Goal: Transaction & Acquisition: Purchase product/service

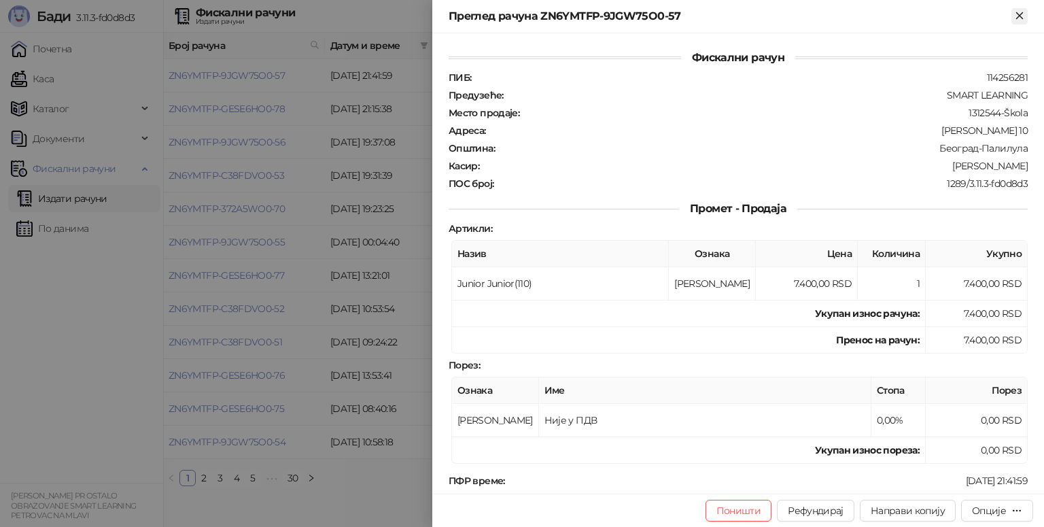
click at [1017, 15] on icon "Close" at bounding box center [1020, 16] width 12 height 12
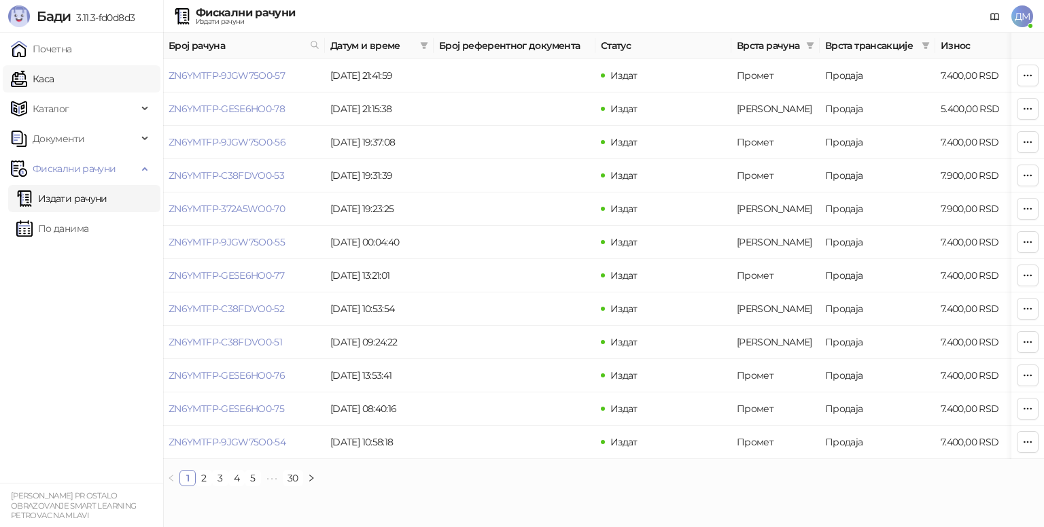
click at [45, 86] on link "Каса" at bounding box center [32, 78] width 43 height 27
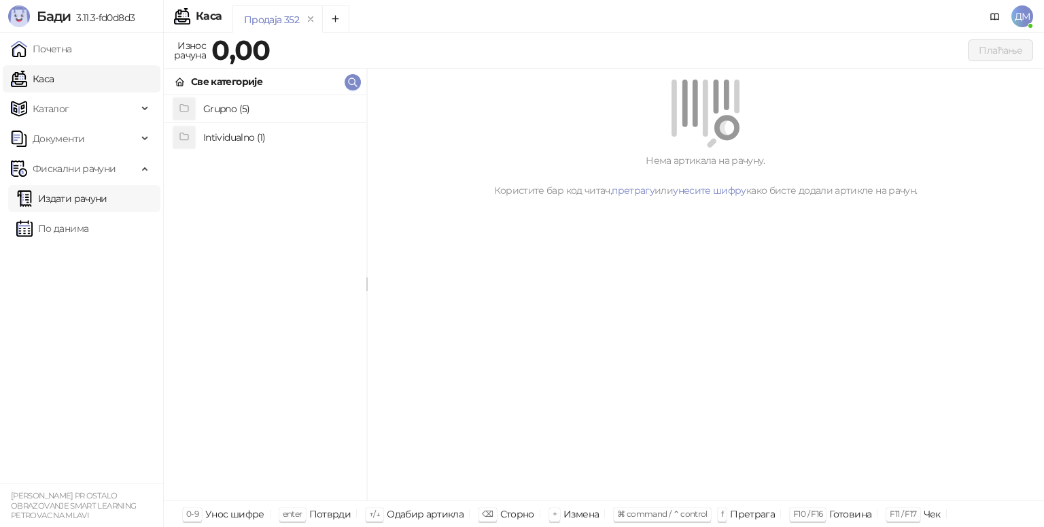
click at [44, 200] on link "Издати рачуни" at bounding box center [61, 198] width 91 height 27
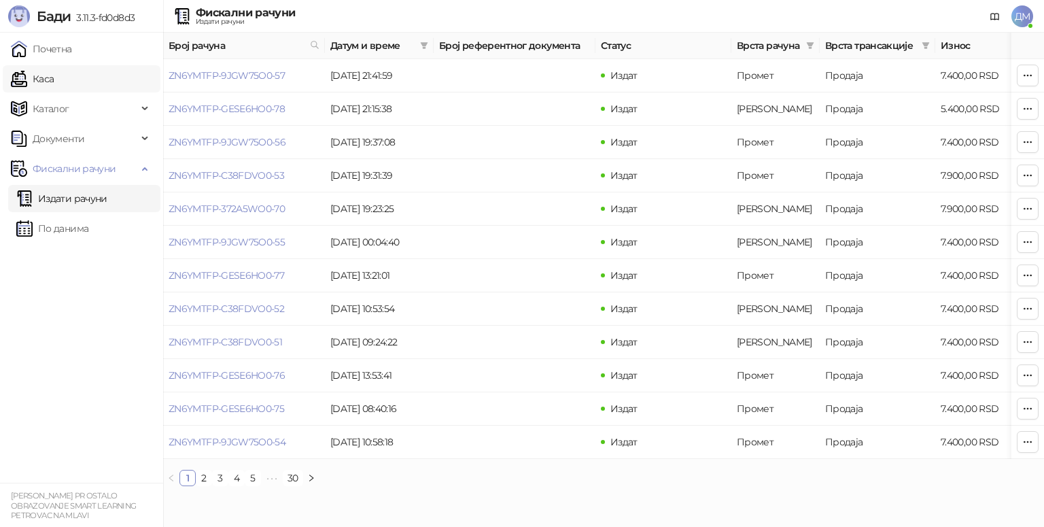
click at [54, 72] on link "Каса" at bounding box center [32, 78] width 43 height 27
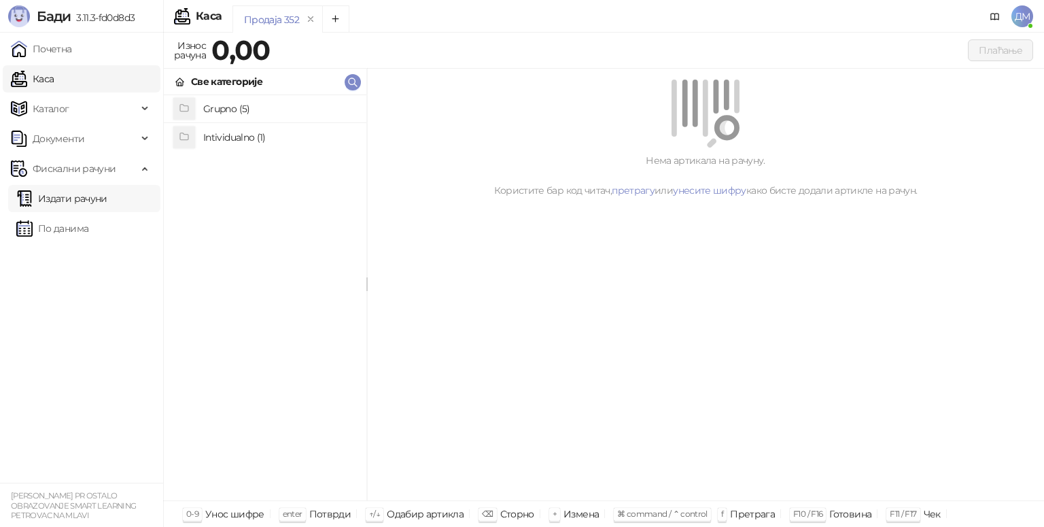
click at [84, 196] on link "Издати рачуни" at bounding box center [61, 198] width 91 height 27
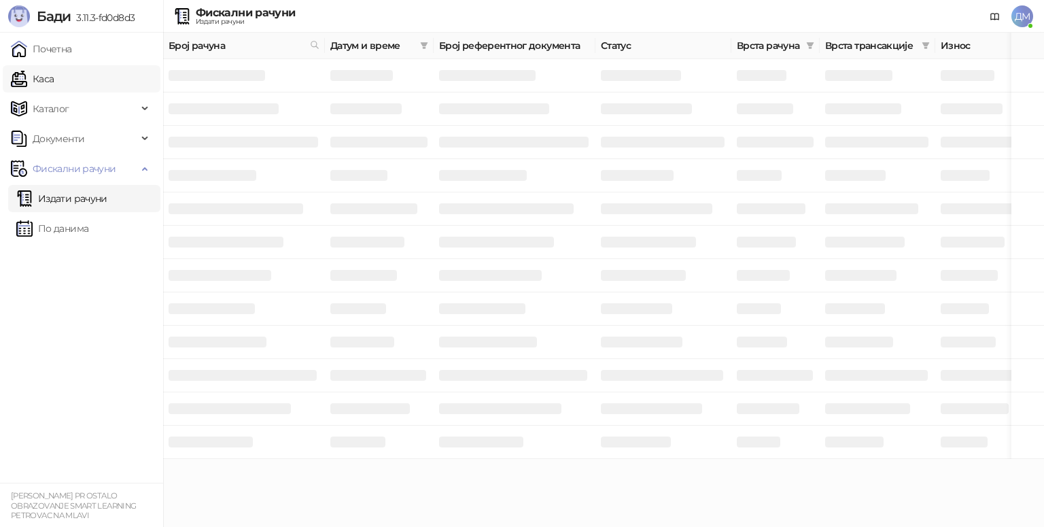
click at [54, 88] on link "Каса" at bounding box center [32, 78] width 43 height 27
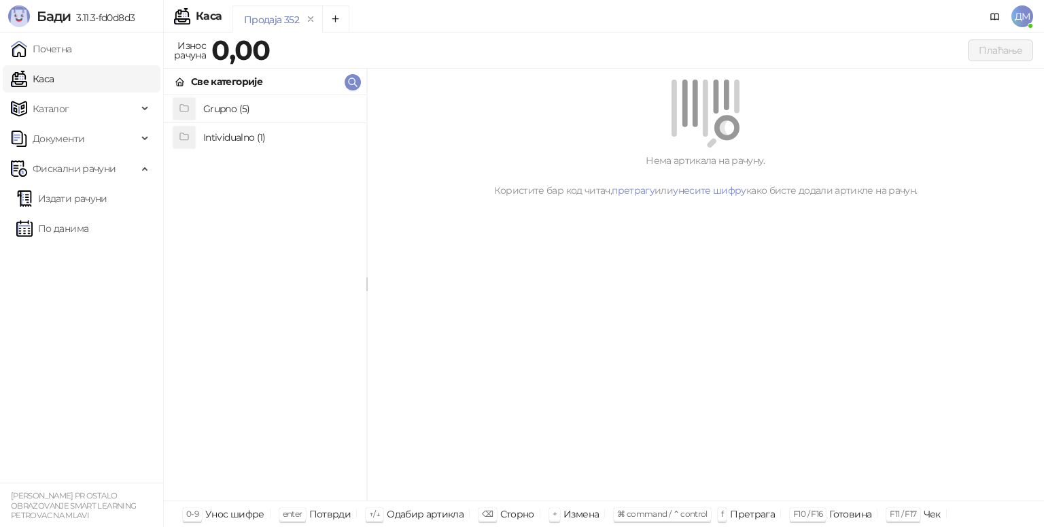
click at [243, 114] on h4 "Grupno (5)" at bounding box center [279, 109] width 152 height 22
click at [262, 159] on h4 "Junior" at bounding box center [279, 165] width 152 height 22
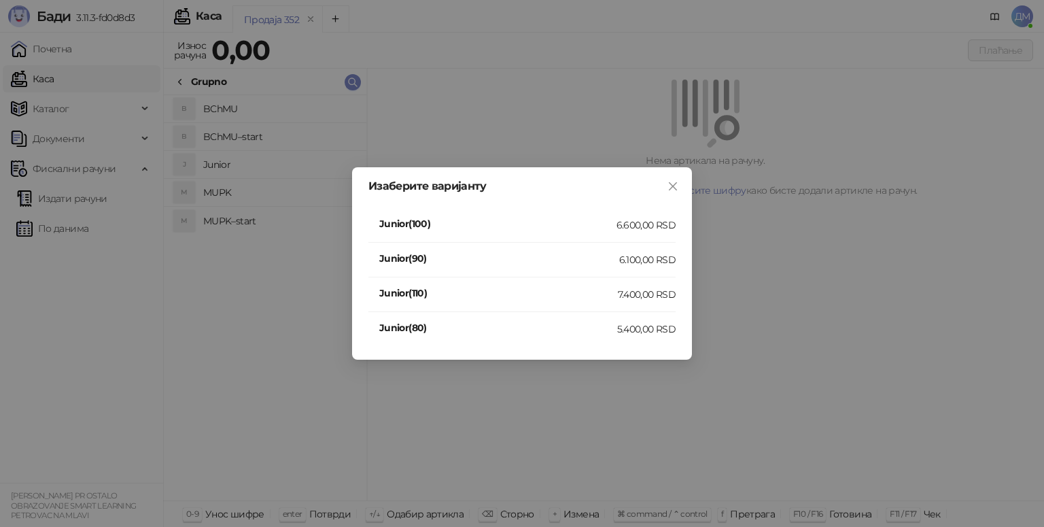
click at [612, 303] on div "Junior(110)" at bounding box center [498, 295] width 239 height 18
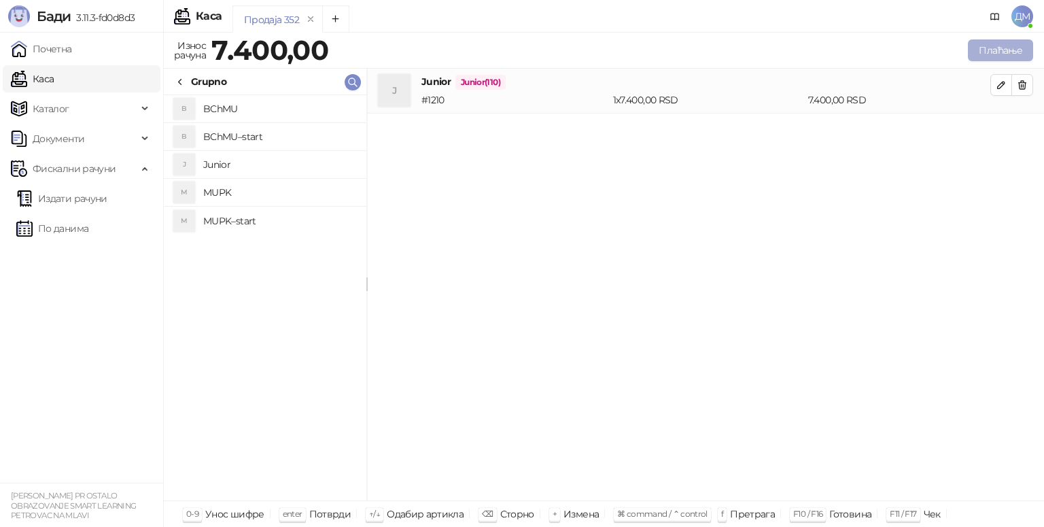
click at [1009, 58] on button "Плаћање" at bounding box center [1000, 50] width 65 height 22
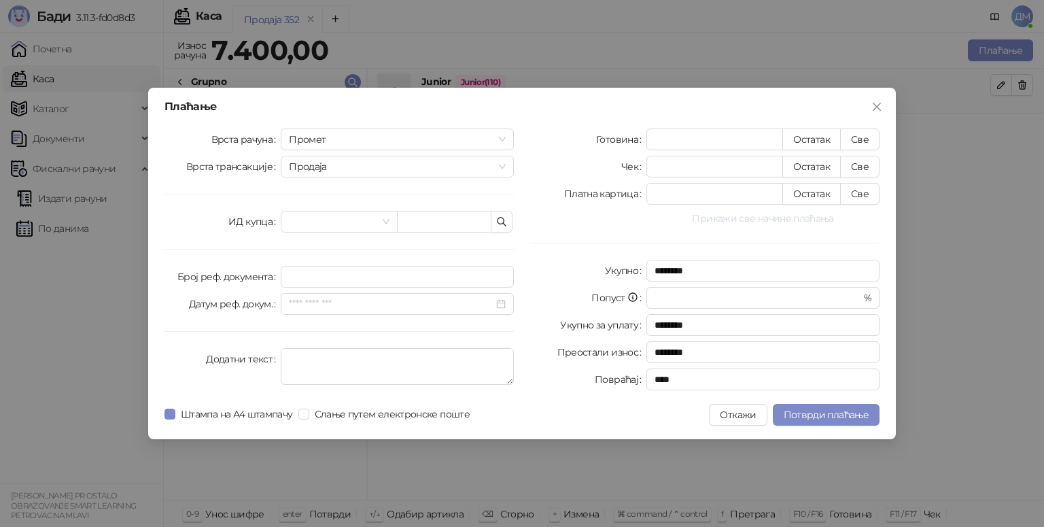
click at [745, 221] on button "Прикажи све начине плаћања" at bounding box center [763, 218] width 233 height 16
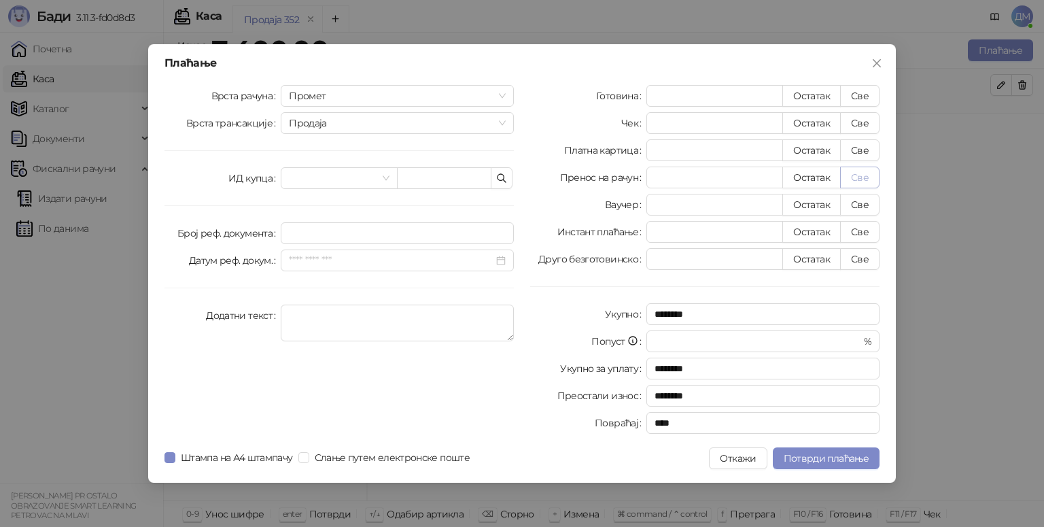
click at [870, 171] on button "Све" at bounding box center [859, 178] width 39 height 22
type input "****"
click at [825, 451] on button "Потврди плаћање" at bounding box center [826, 458] width 107 height 22
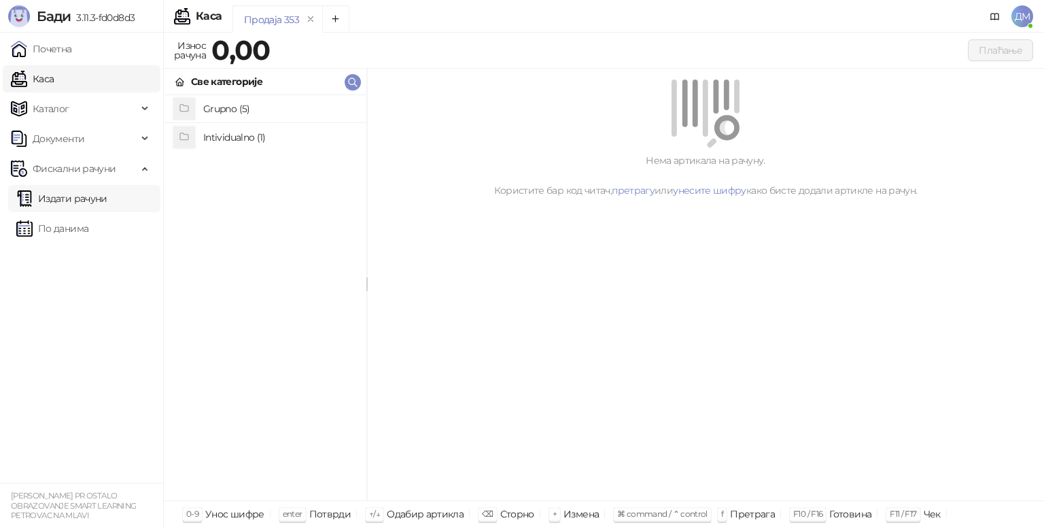
click at [69, 199] on link "Издати рачуни" at bounding box center [61, 198] width 91 height 27
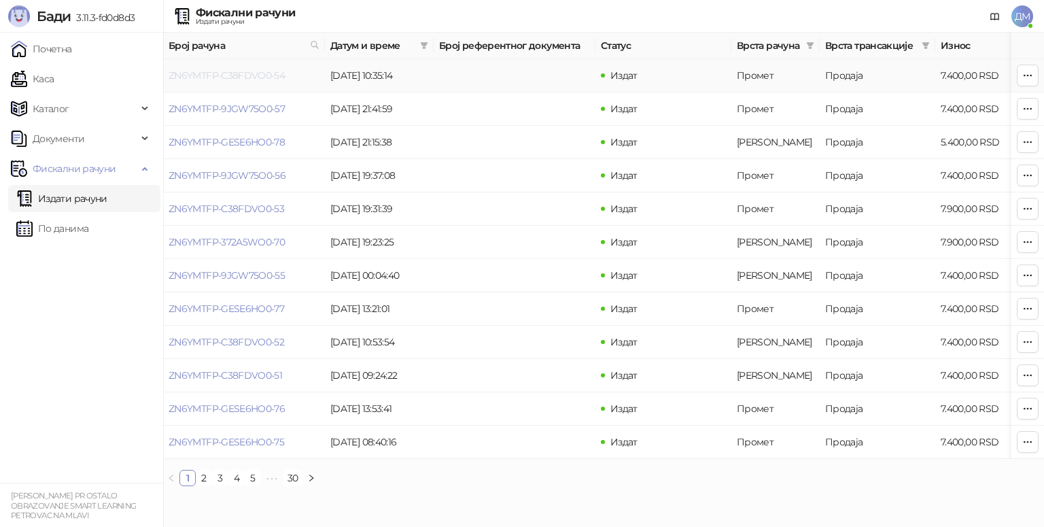
click at [248, 78] on link "ZN6YMTFP-C38FDVO0-54" at bounding box center [227, 75] width 116 height 12
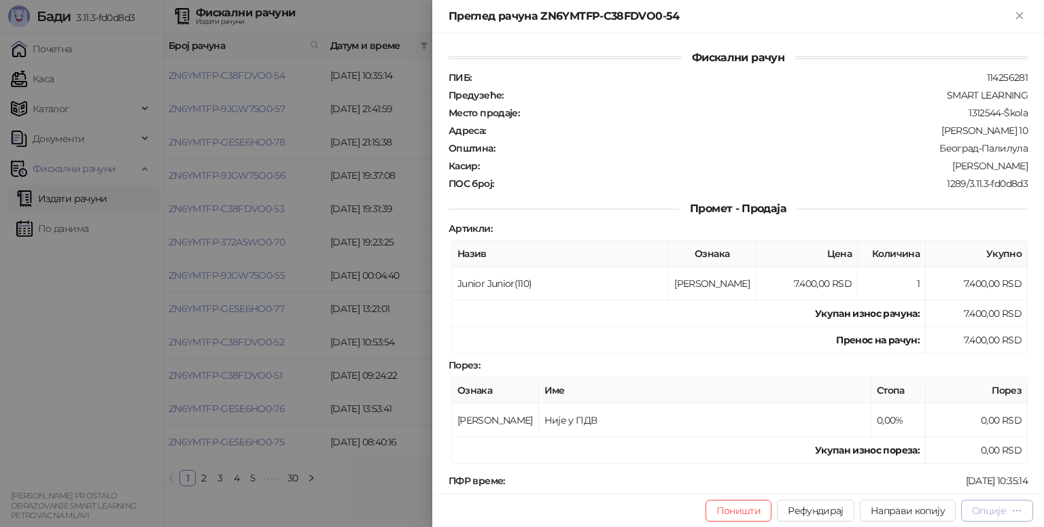
click at [995, 509] on div "Опције" at bounding box center [989, 510] width 34 height 12
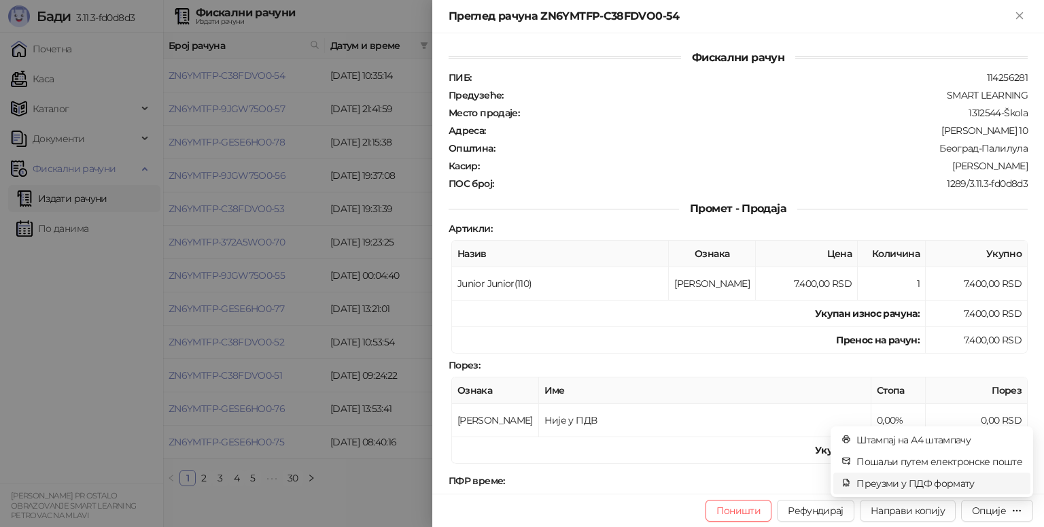
click at [954, 492] on li "Преузми у ПДФ формату" at bounding box center [932, 484] width 197 height 22
